Goal: Transaction & Acquisition: Purchase product/service

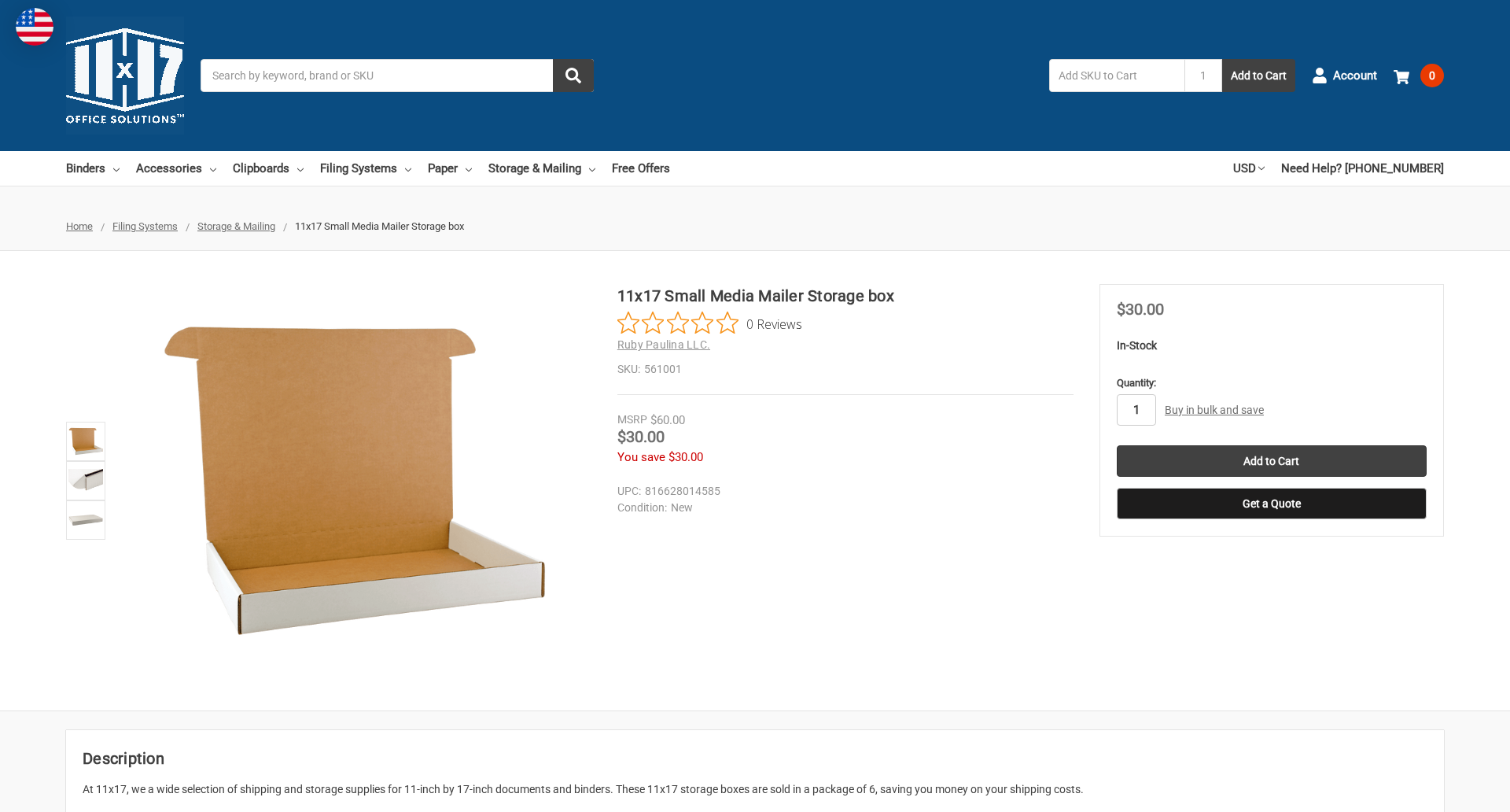
click at [1136, 409] on input "1" at bounding box center [1137, 409] width 39 height 31
type input "3"
click at [1271, 503] on button "Get a Quote" at bounding box center [1272, 503] width 310 height 31
click at [0, 0] on div "Current Quote View My Quotes" at bounding box center [0, 0] width 0 height 0
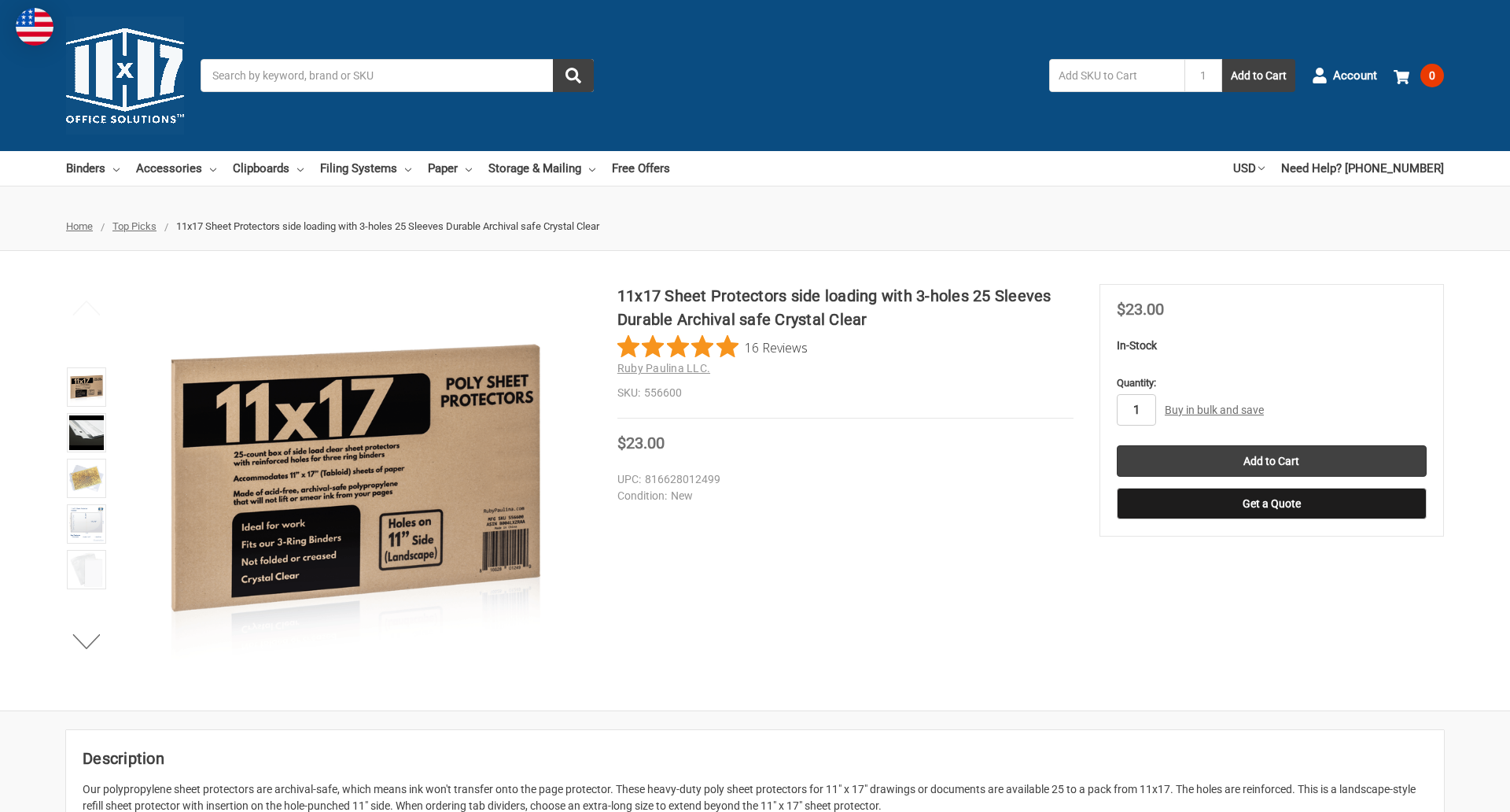
click at [1136, 409] on input "1" at bounding box center [1137, 409] width 39 height 31
type input "4"
click at [1271, 503] on button "Get a Quote" at bounding box center [1272, 503] width 310 height 31
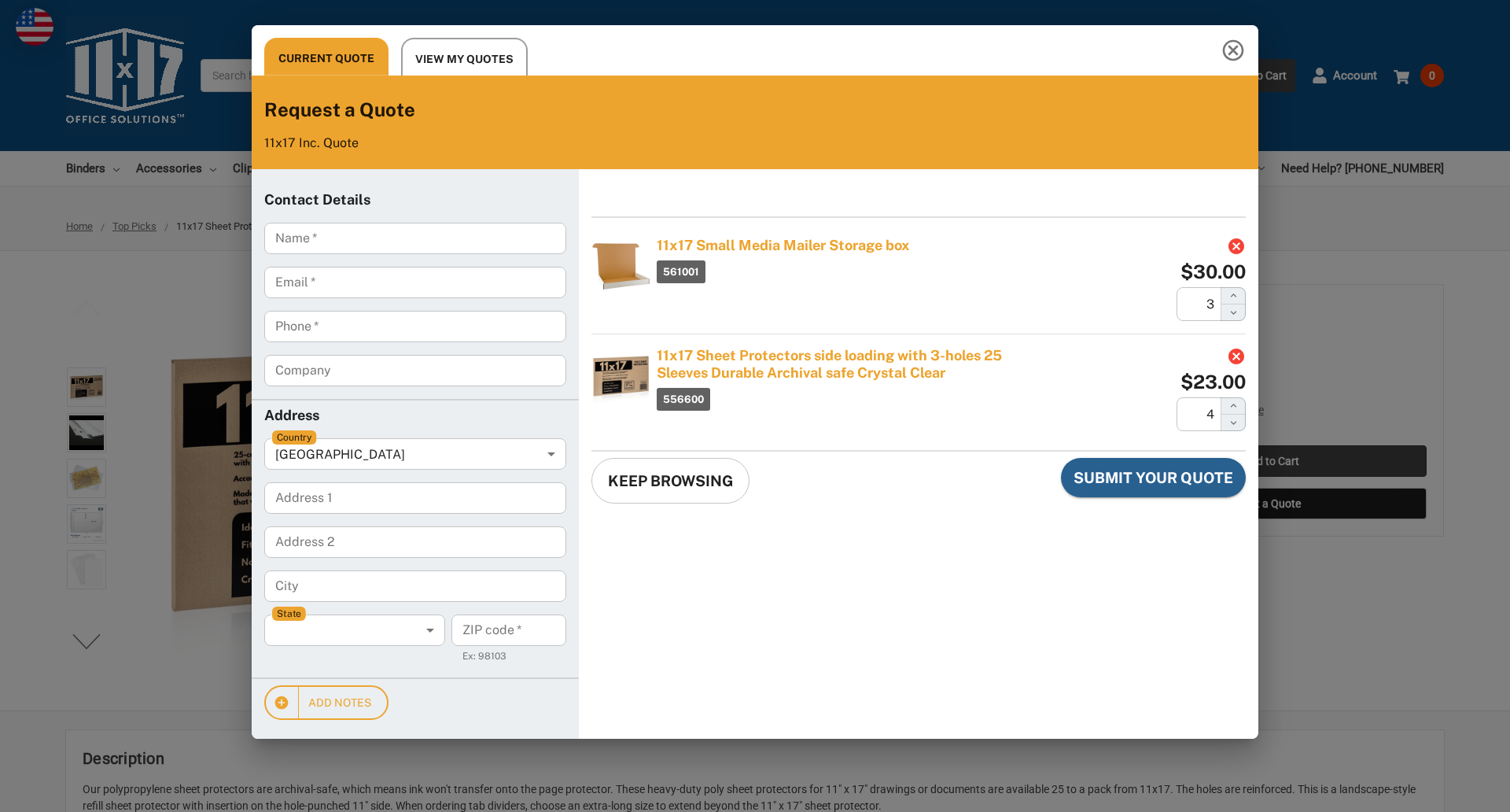
click at [1271, 461] on div "Current Quote View My Quotes Request a Quote 11x17 Inc. Quote Contact Details N…" at bounding box center [755, 406] width 1510 height 812
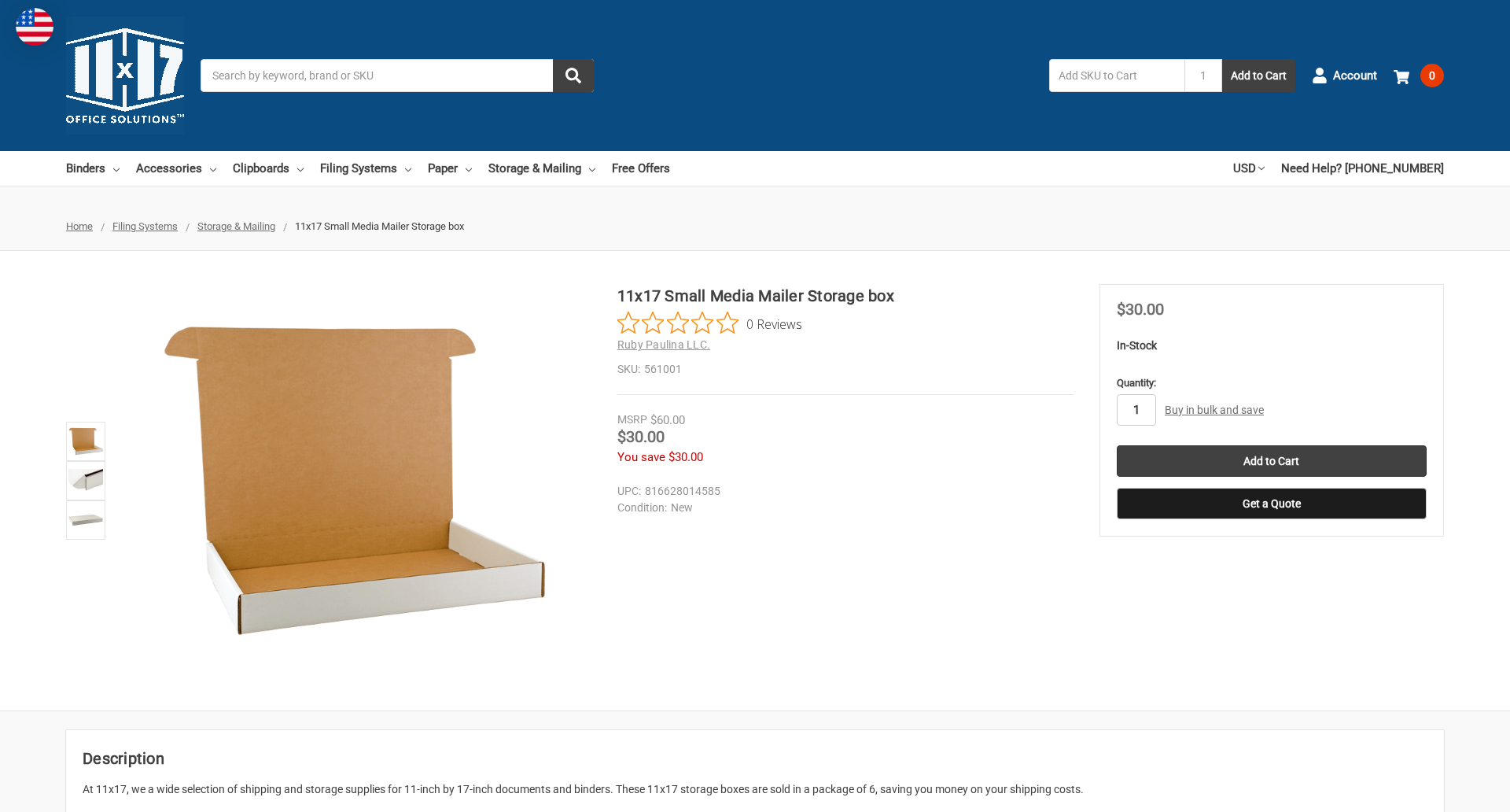
click at [1136, 409] on input "1" at bounding box center [1137, 409] width 39 height 31
type input "2"
click at [1271, 503] on button "Get a Quote" at bounding box center [1272, 503] width 310 height 31
click at [1271, 461] on input "Add to Cart" at bounding box center [1272, 461] width 310 height 31
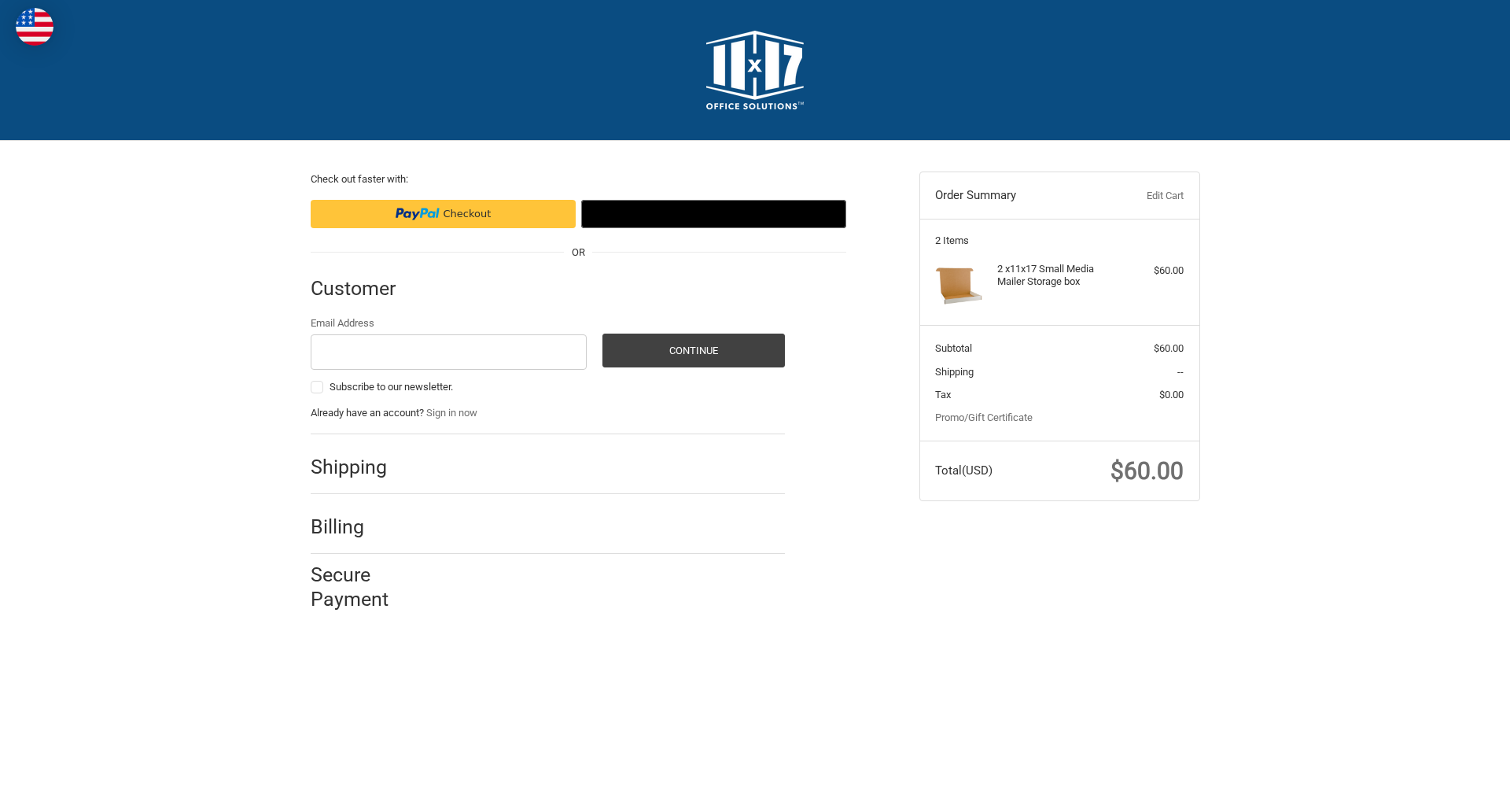
click at [448, 351] on input "Email Address" at bounding box center [449, 352] width 277 height 35
type input "[EMAIL_ADDRESS][DOMAIN_NAME]"
click at [693, 350] on button "Continue" at bounding box center [693, 350] width 182 height 33
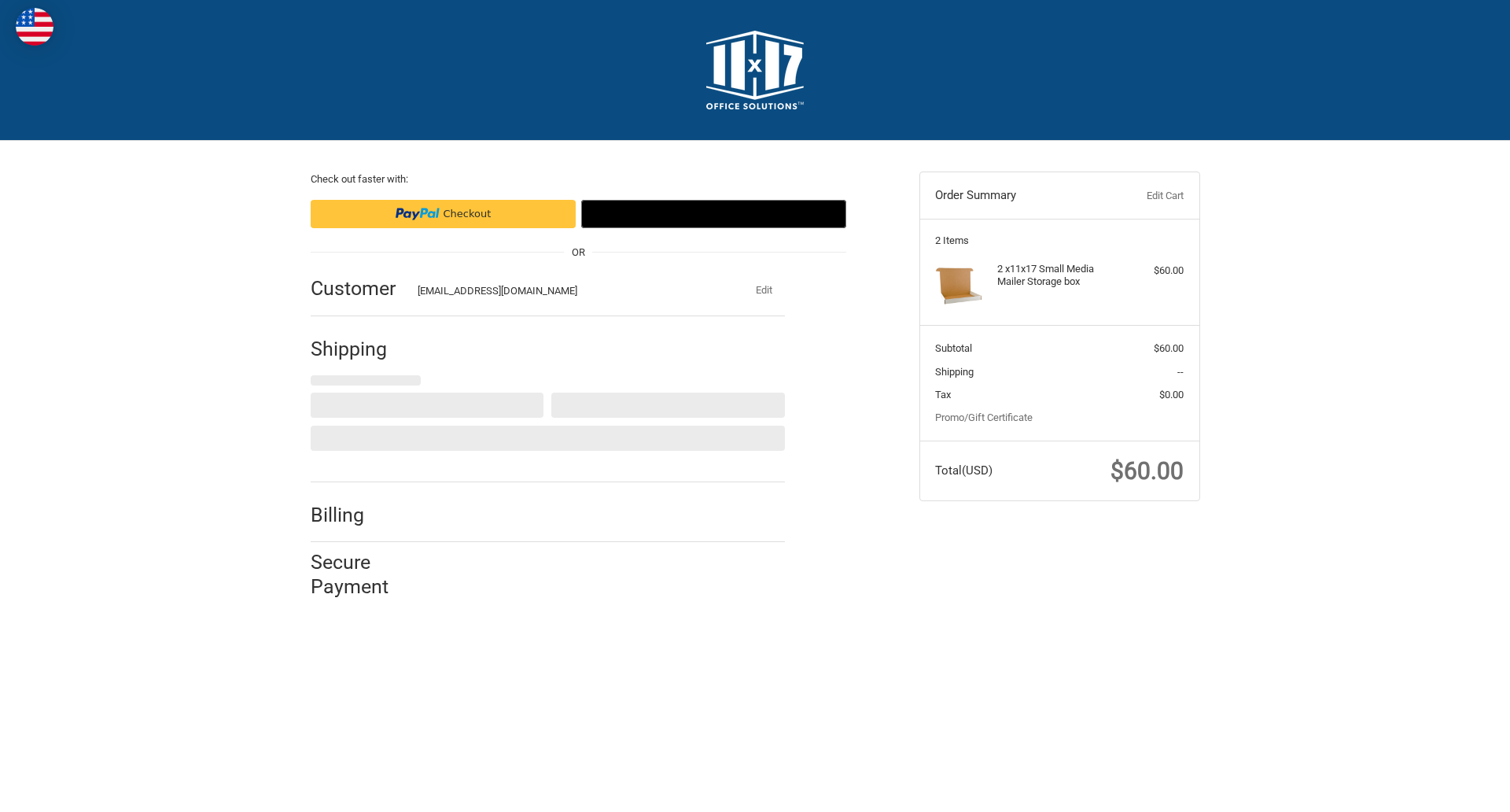
select select "US"
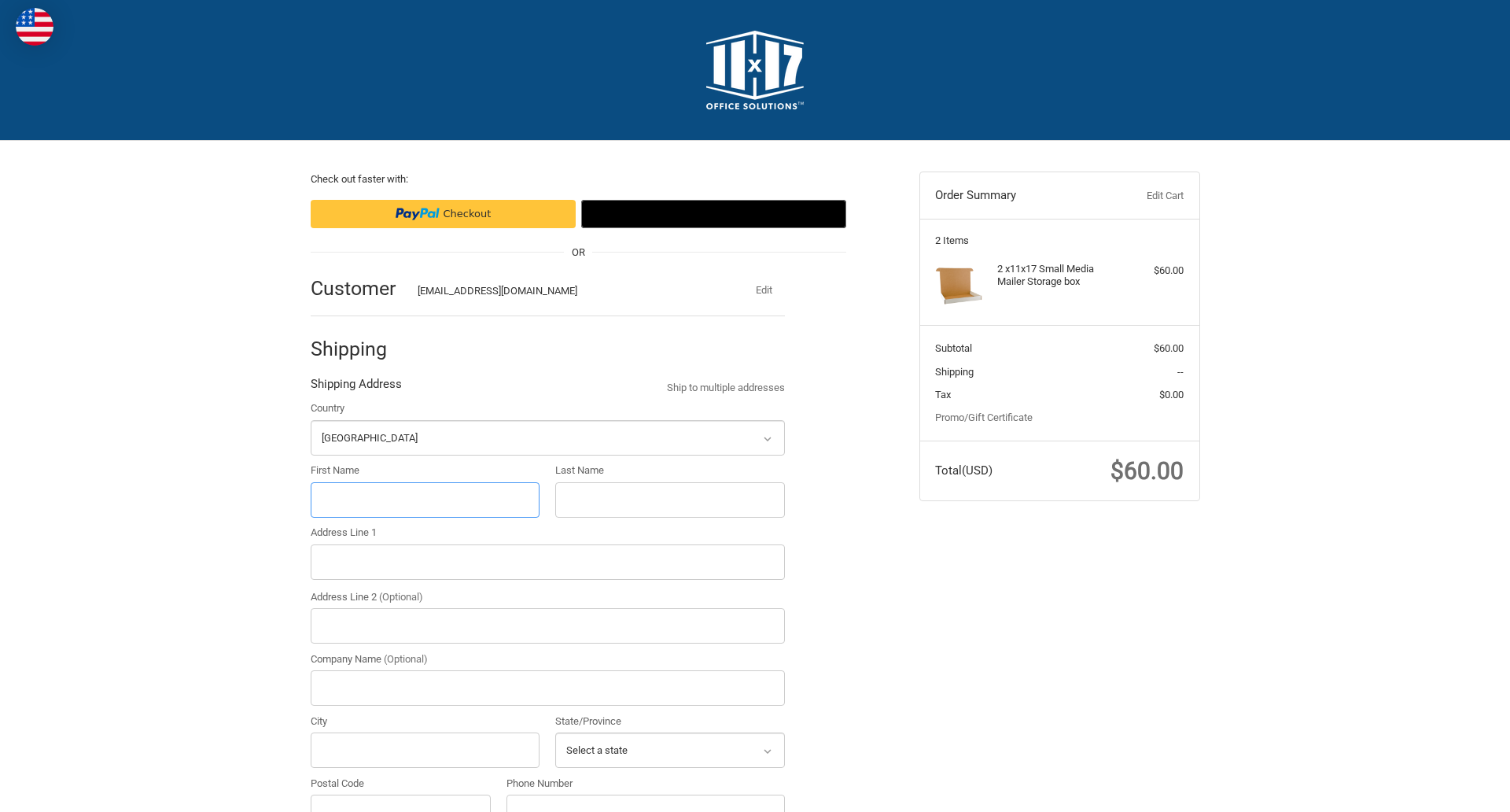
click at [424, 499] on input "First Name" at bounding box center [425, 500] width 229 height 35
type input "reflectiz"
click at [669, 499] on input "Last Name" at bounding box center [669, 500] width 229 height 35
type input "bigcommerce"
click at [401, 794] on input "Postal Code" at bounding box center [402, 812] width 181 height 35
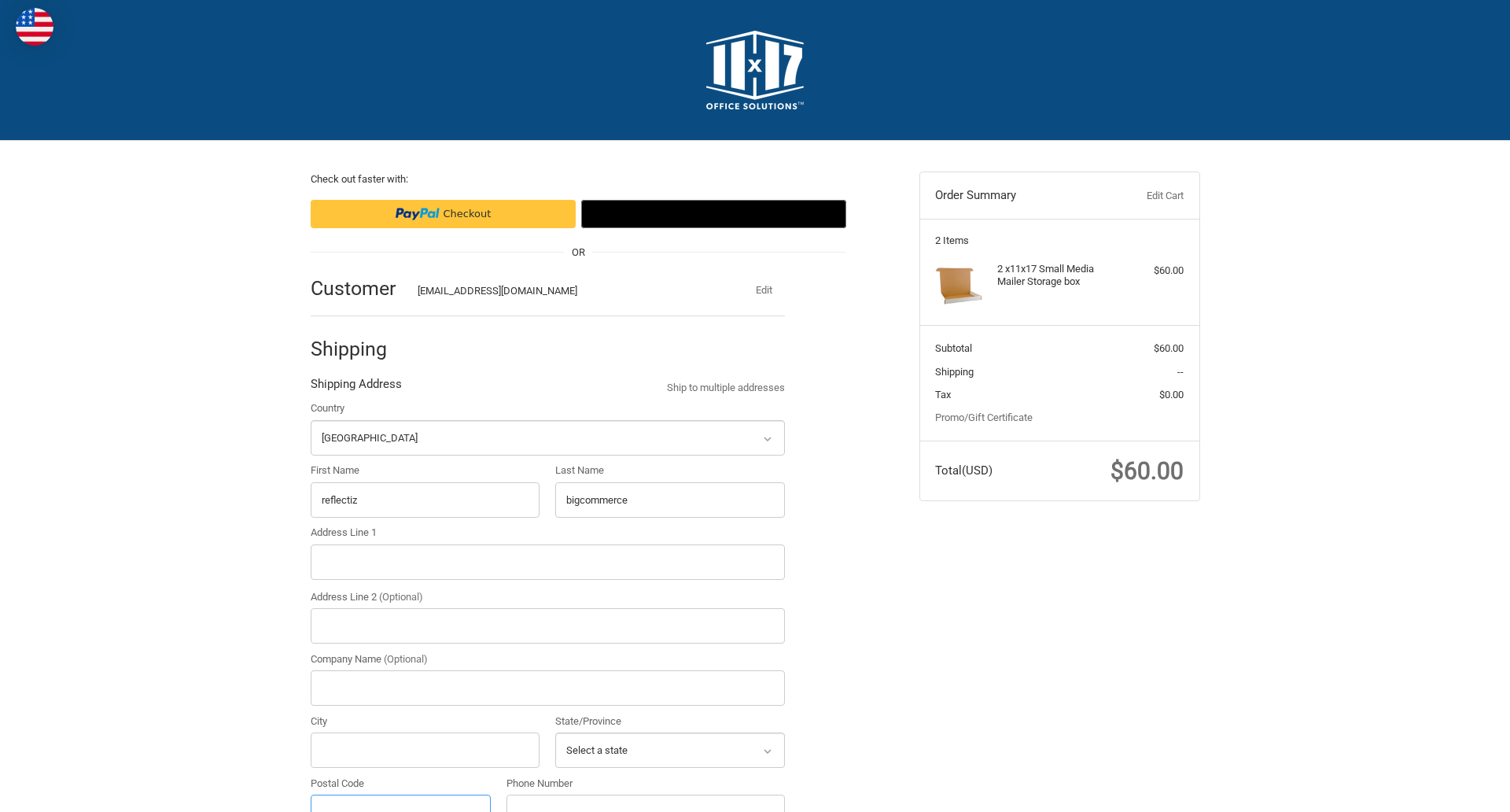
scroll to position [18, 0]
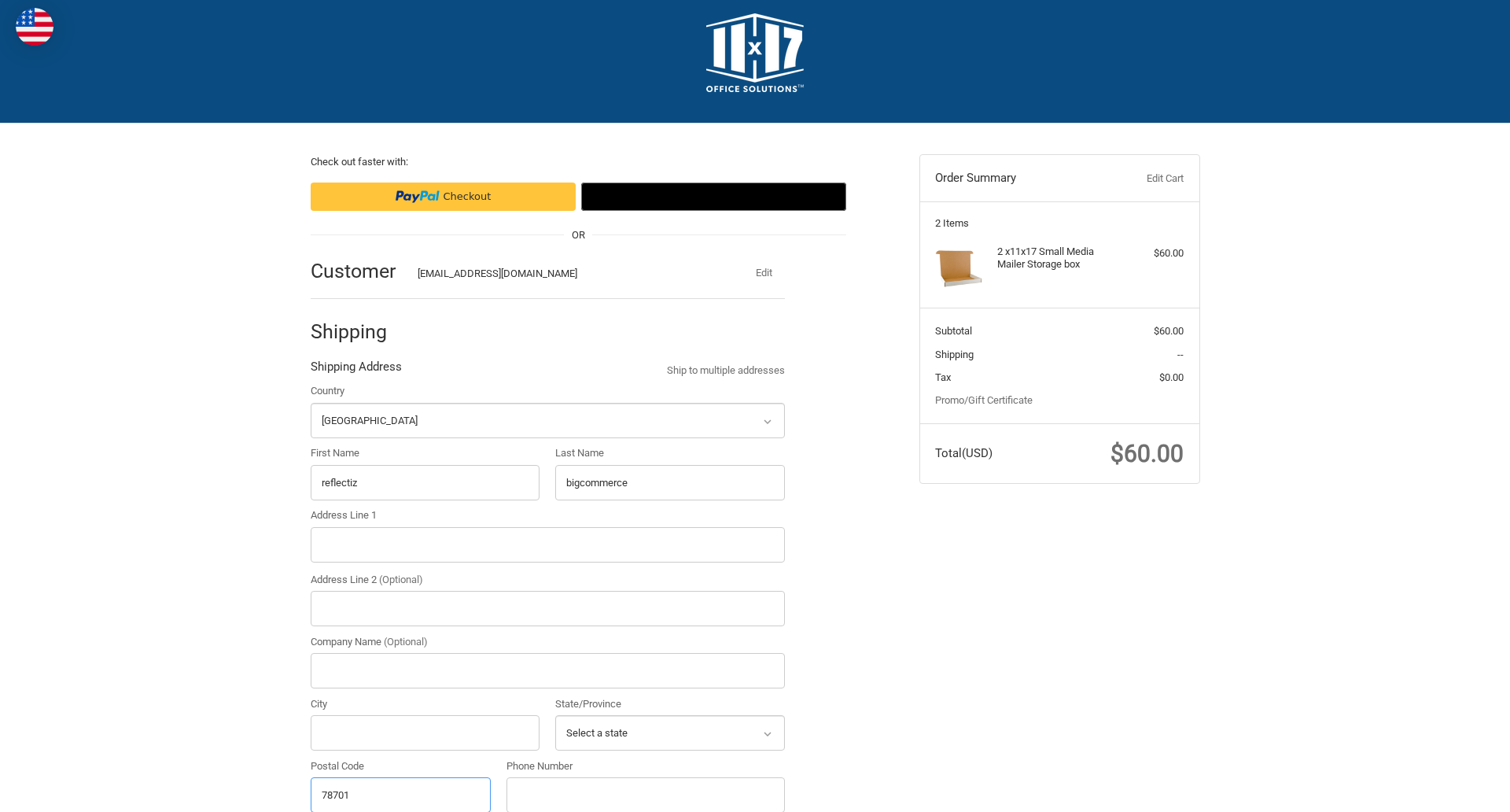
click at [401, 793] on input "78701" at bounding box center [402, 794] width 181 height 35
type input "78701"
click at [547, 544] on input "Address Line 1" at bounding box center [548, 544] width 474 height 35
type input "11305 4 Points Dr Building 2, Suite 100"
click at [355, 370] on legend "Shipping Address" at bounding box center [356, 371] width 92 height 26
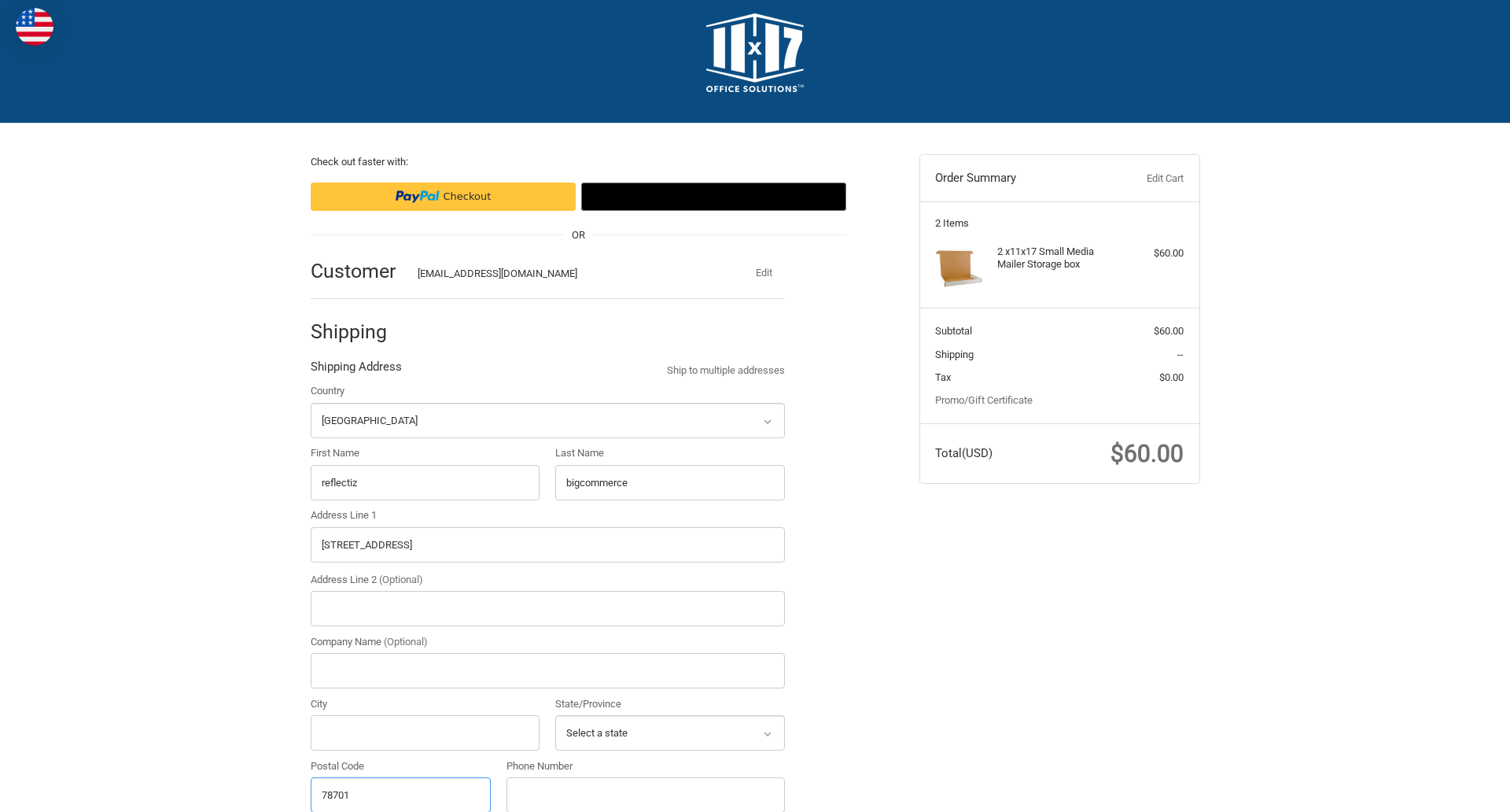
click at [401, 793] on input "78701" at bounding box center [402, 794] width 181 height 35
type input "78701"
select select "[GEOGRAPHIC_DATA]"
click at [547, 608] on input "Address Line 2 (Optional)" at bounding box center [548, 608] width 474 height 35
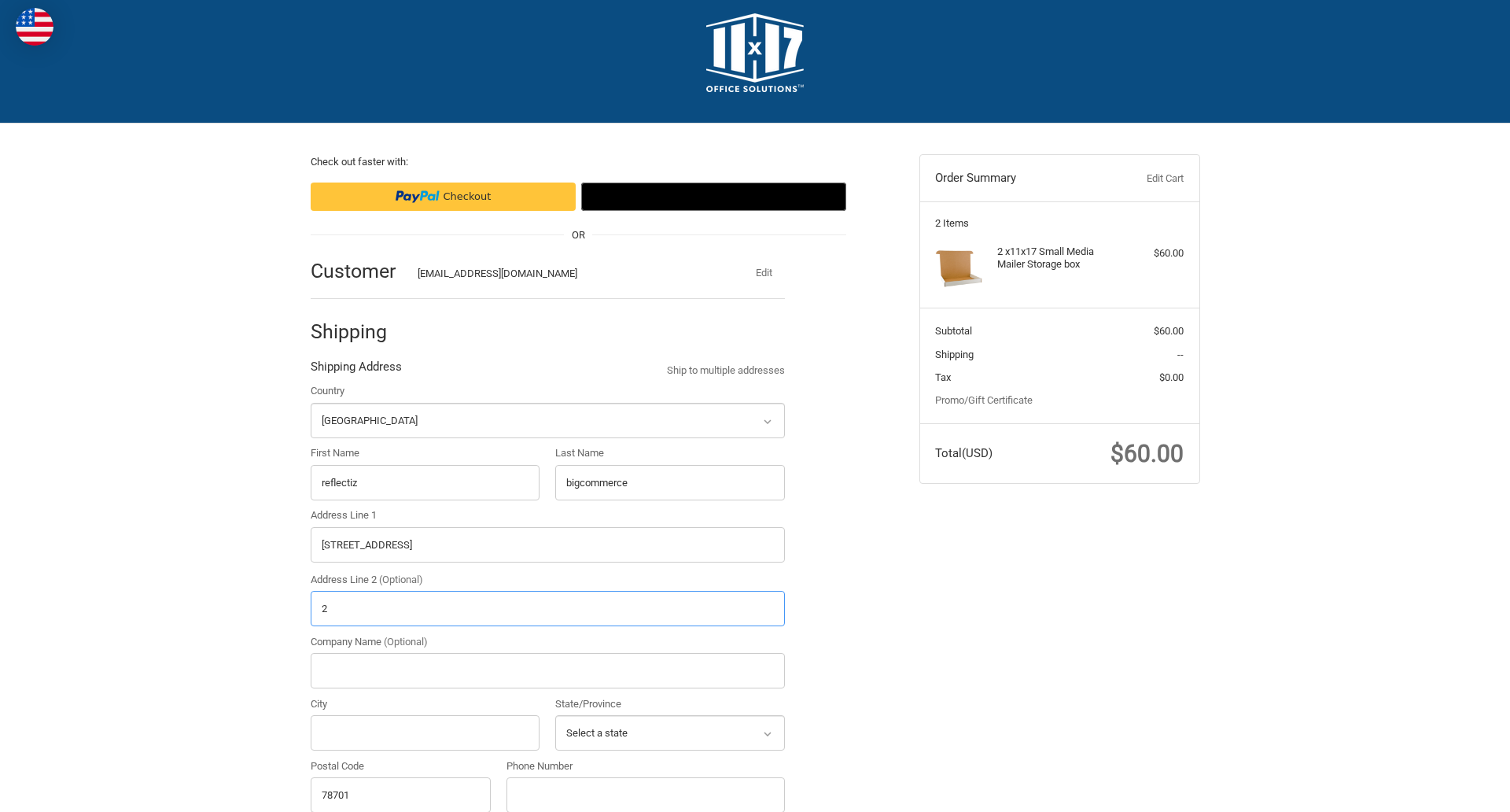
type input "2"
click at [424, 732] on input "City" at bounding box center [425, 732] width 229 height 35
click at [424, 732] on input "Austin" at bounding box center [425, 732] width 229 height 35
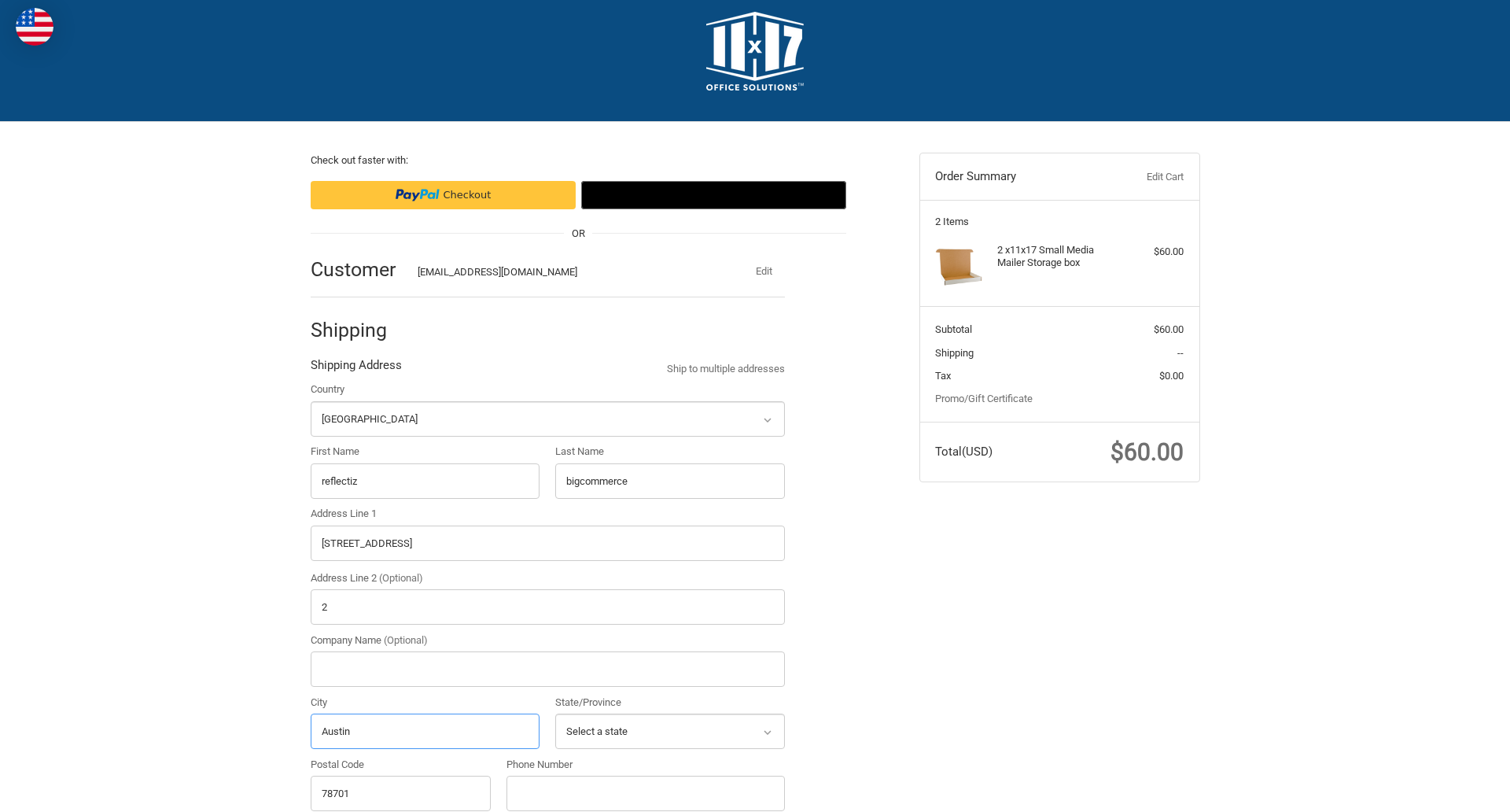
scroll to position [491, 0]
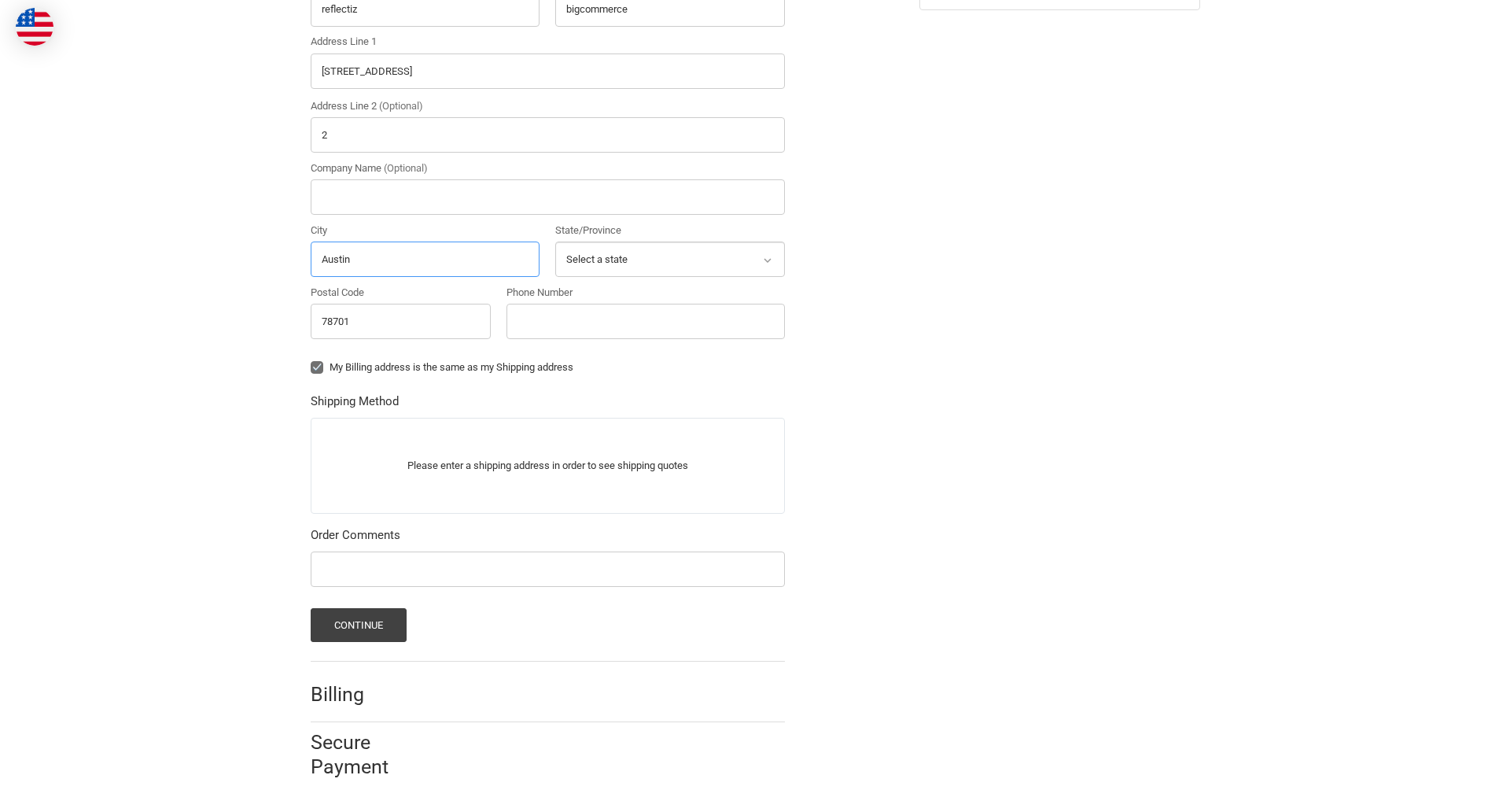
type input "Austin"
click at [645, 321] on input "Phone Number" at bounding box center [646, 321] width 279 height 35
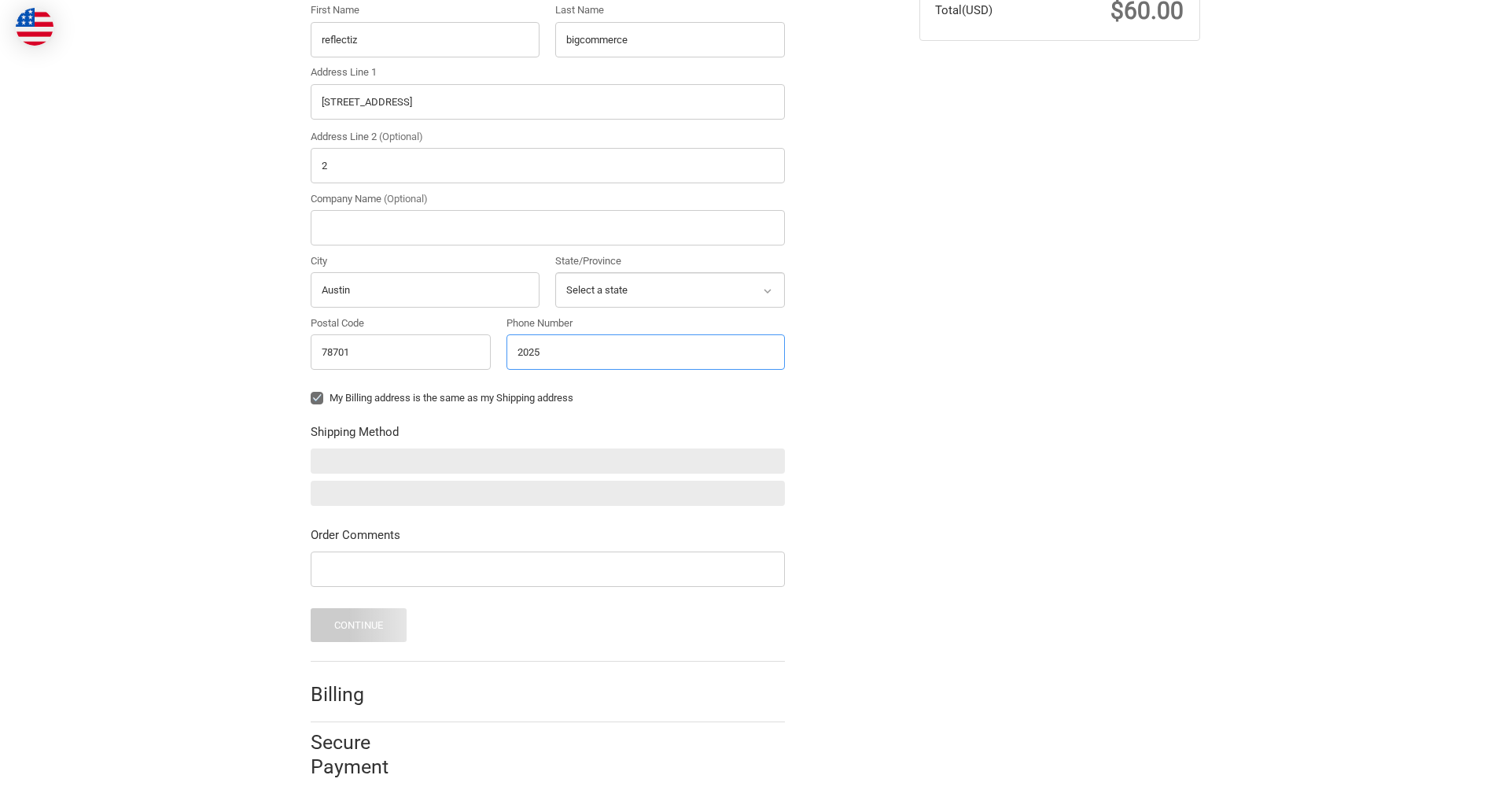
scroll to position [460, 0]
type input "2025550150"
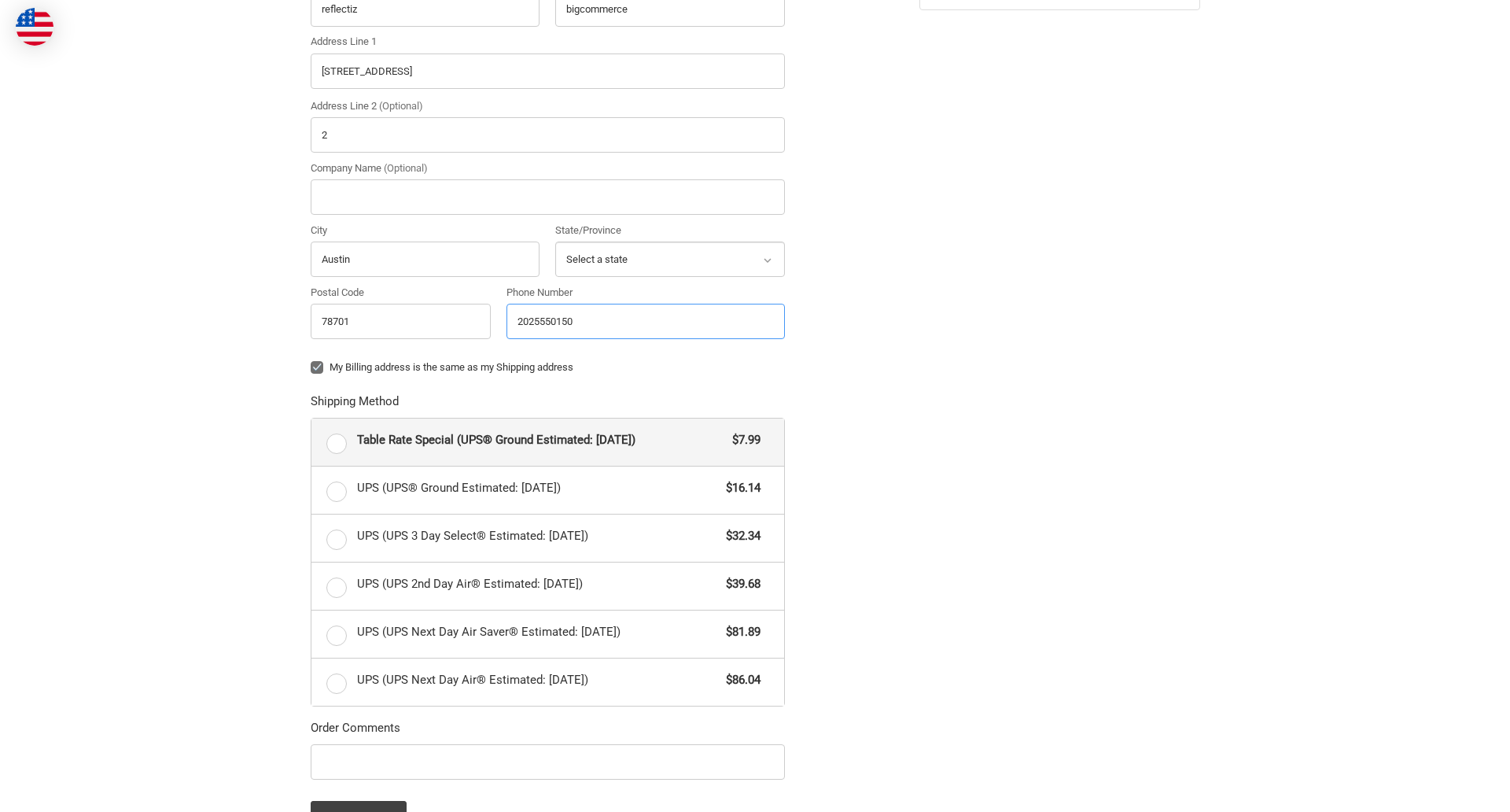
radio input "true"
type input "2025550150"
click at [547, 197] on input "Company Name (Optional)" at bounding box center [548, 197] width 474 height 35
type input "bigcommerce"
click at [311, 379] on form "Country Select a country Afghanistan Åland Islands Albania Algeria American Sam…" at bounding box center [548, 372] width 474 height 925
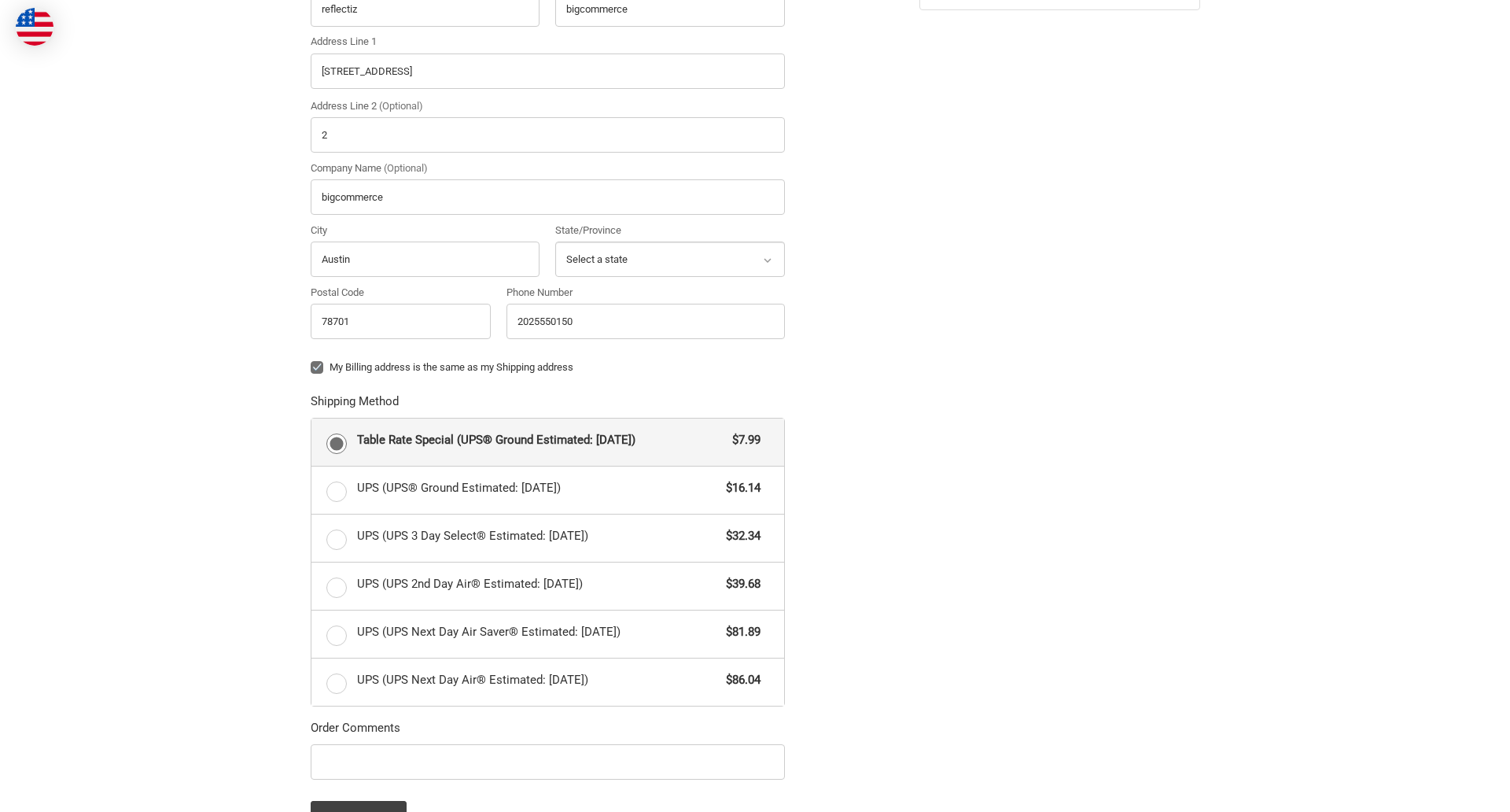
click at [311, 781] on form "Country Select a country Afghanistan Åland Islands Albania Algeria American Sam…" at bounding box center [548, 372] width 474 height 925
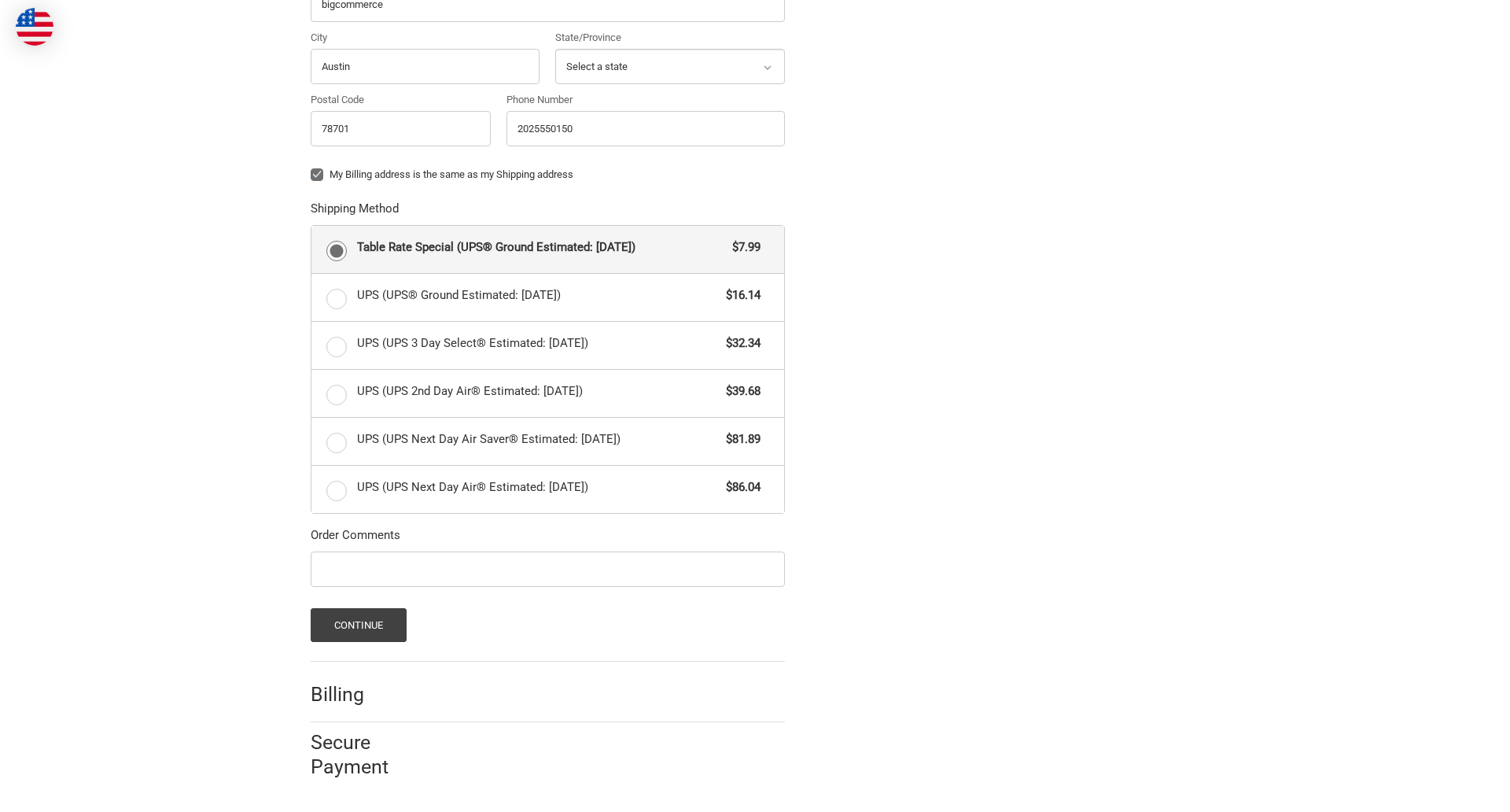
click at [547, 248] on span "Table Rate Special (UPS® Ground Estimated: Mon, Aug 25)" at bounding box center [541, 247] width 368 height 18
click at [312, 226] on input "Table Rate Special (UPS® Ground Estimated: Mon, Aug 25) $7.99" at bounding box center [311, 225] width 1 height 1
click at [358, 624] on button "Continue" at bounding box center [359, 625] width 96 height 33
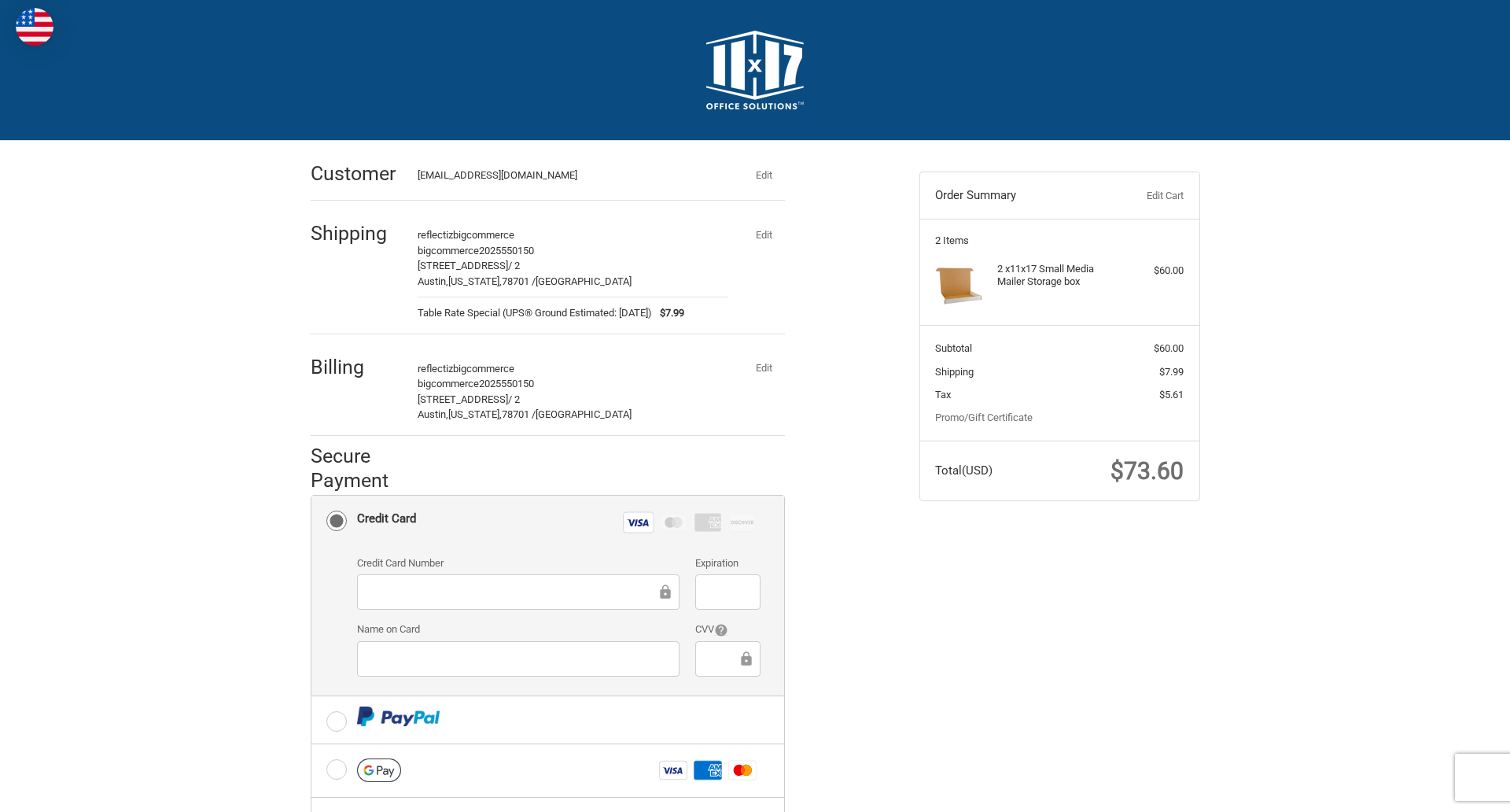
scroll to position [252, 0]
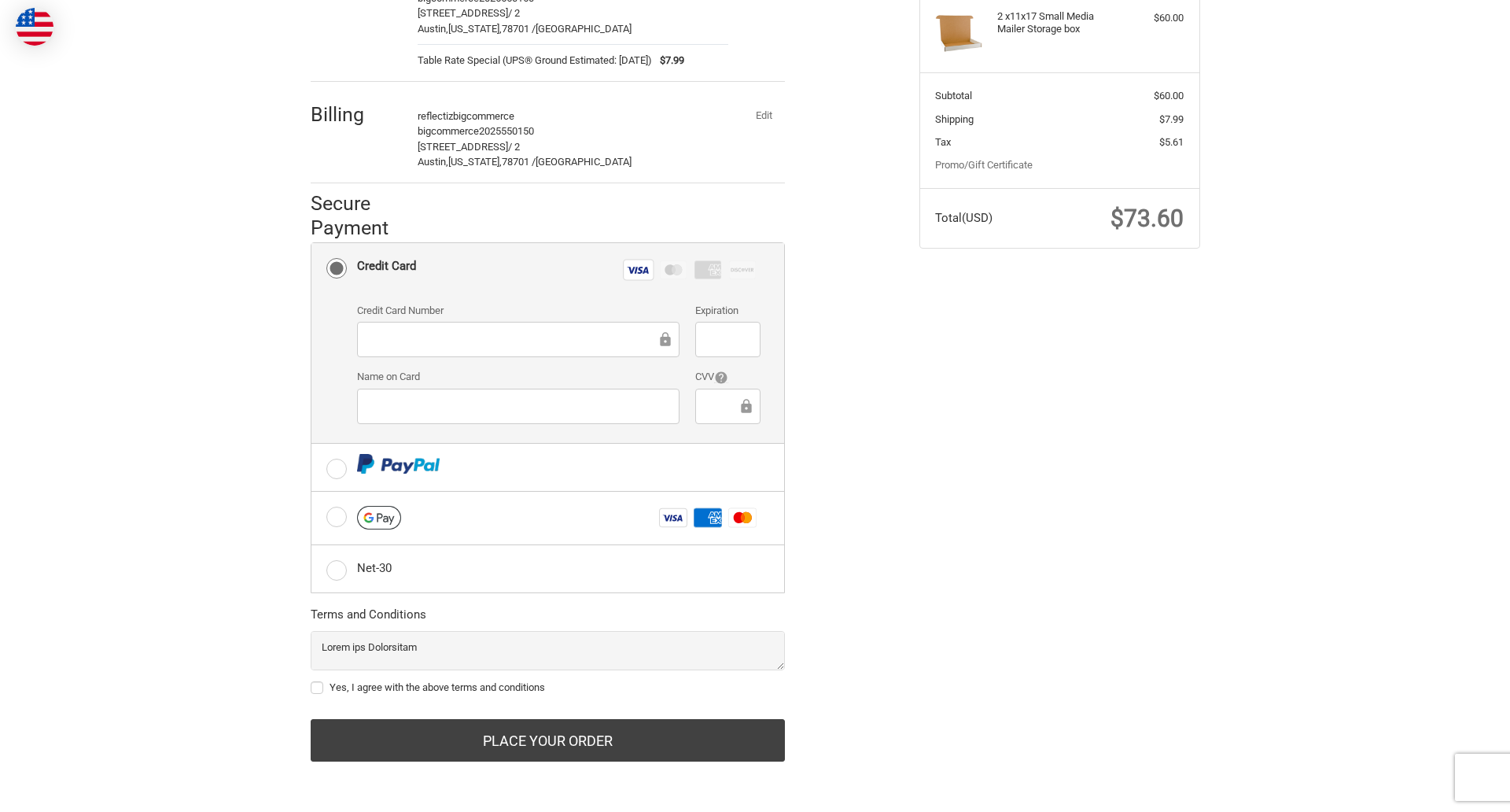
click at [547, 687] on label "Yes, I agree with the above terms and conditions" at bounding box center [548, 687] width 474 height 13
click at [311, 680] on input "Yes, I agree with the above terms and conditions" at bounding box center [311, 679] width 1 height 1
checkbox input "true"
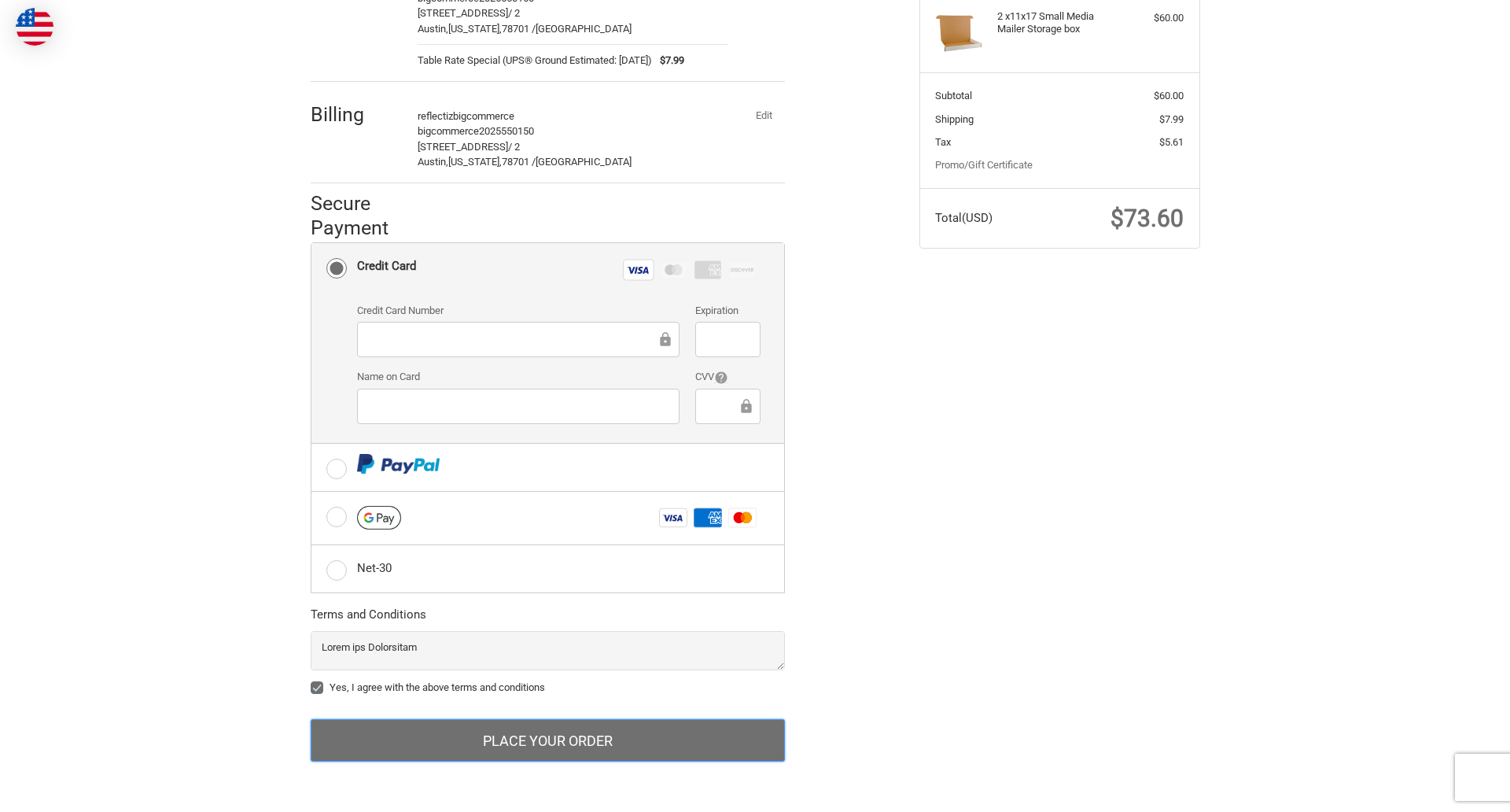
click at [547, 740] on button "Place Your Order" at bounding box center [548, 739] width 474 height 42
